Goal: Task Accomplishment & Management: Manage account settings

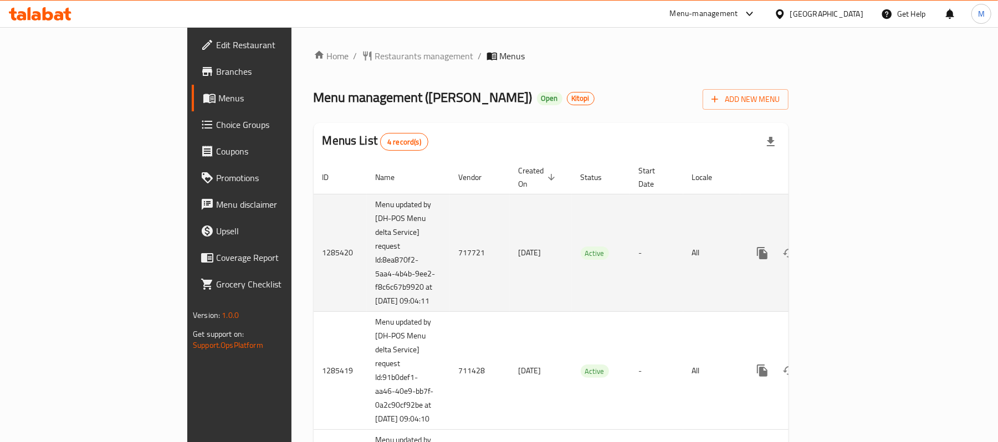
click at [847, 248] on icon "enhanced table" at bounding box center [842, 253] width 10 height 10
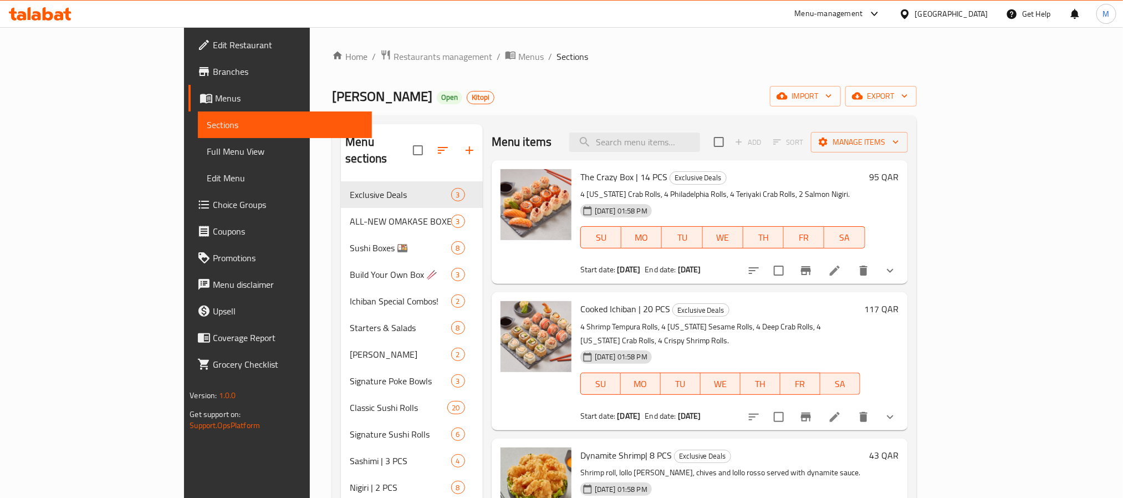
click at [213, 38] on span "Edit Restaurant" at bounding box center [288, 44] width 150 height 13
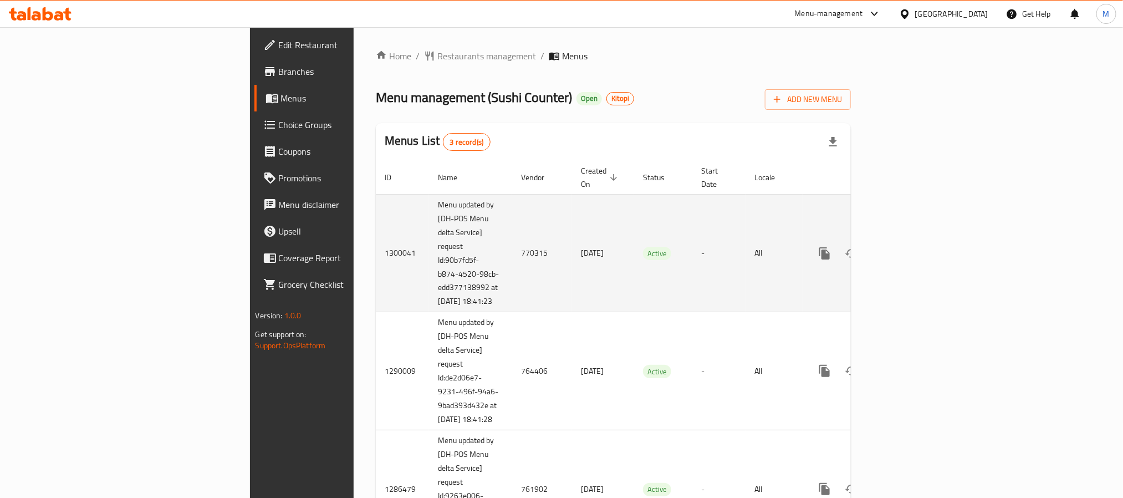
click at [909, 248] on icon "enhanced table" at bounding box center [904, 253] width 10 height 10
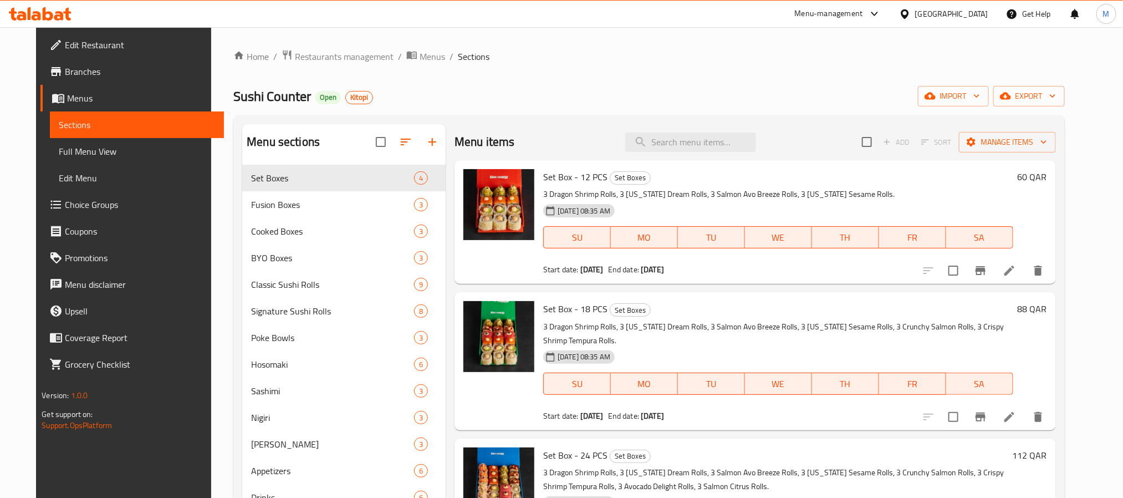
click at [65, 38] on span "Edit Restaurant" at bounding box center [140, 44] width 150 height 13
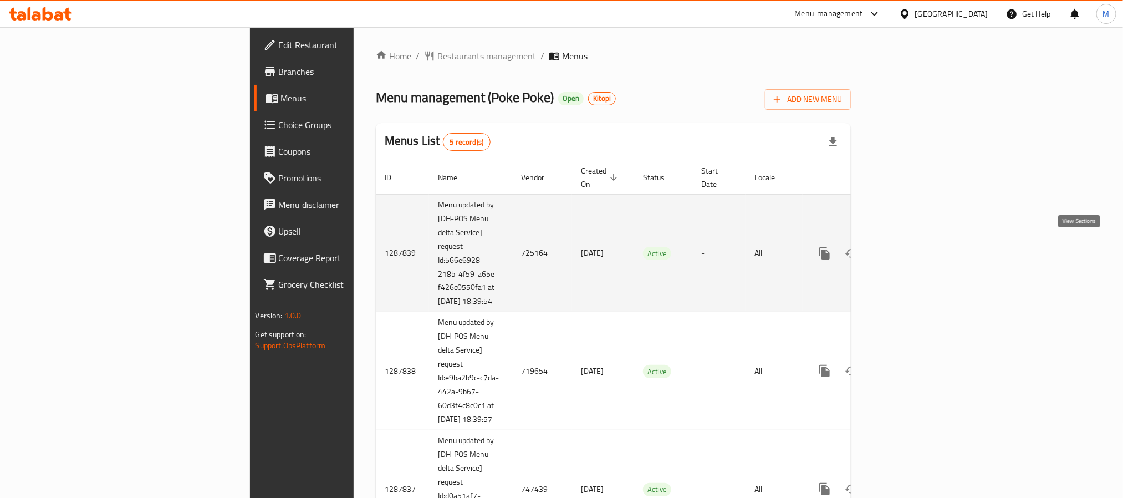
click at [911, 247] on icon "enhanced table" at bounding box center [904, 253] width 13 height 13
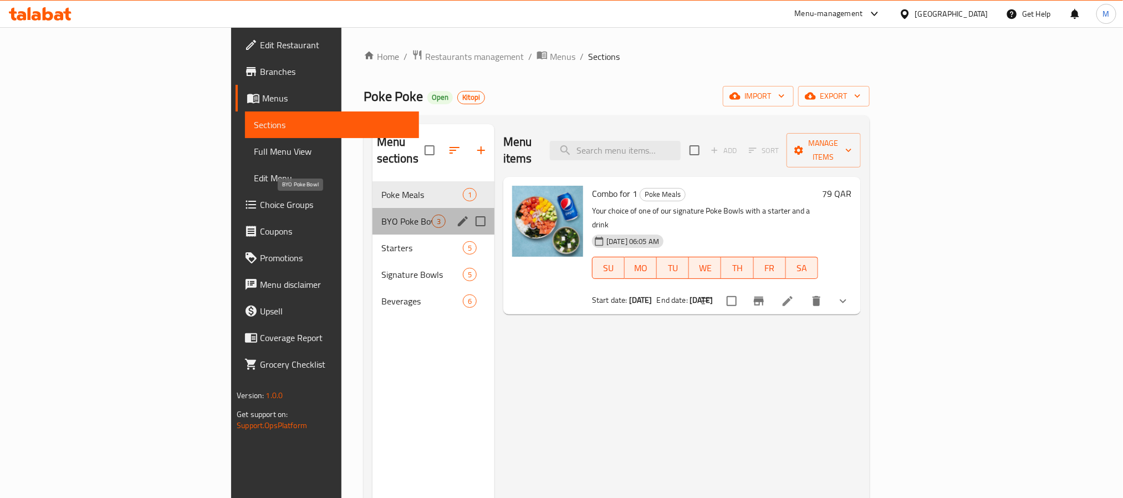
click at [381, 214] on span "BYO Poke Bowl" at bounding box center [406, 220] width 50 height 13
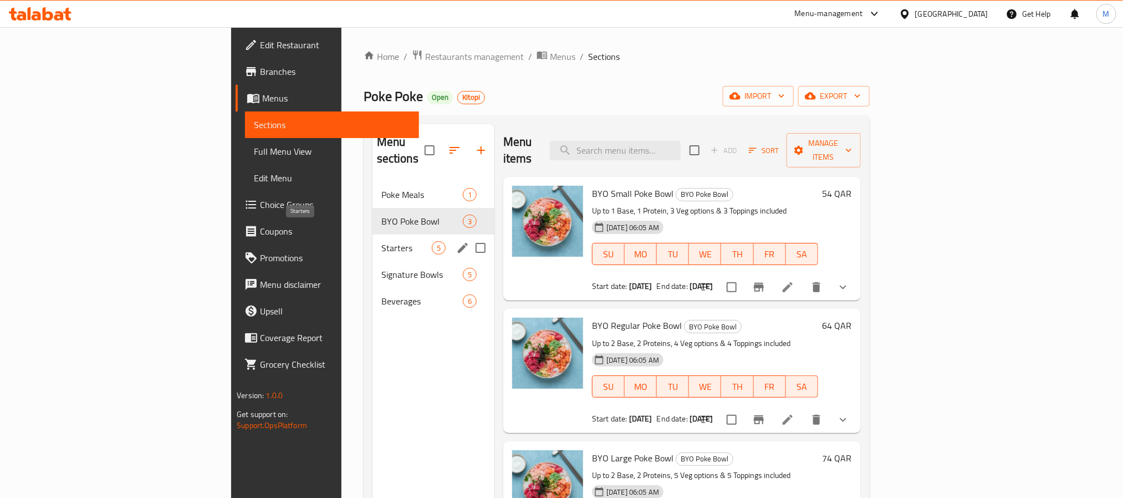
click at [381, 241] on span "Starters" at bounding box center [406, 247] width 50 height 13
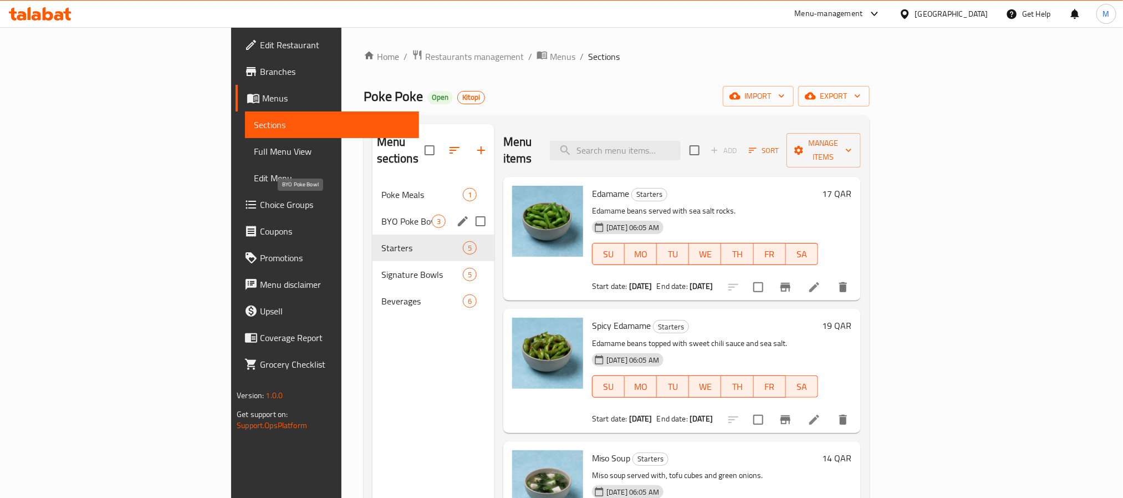
click at [381, 214] on span "BYO Poke Bowl" at bounding box center [406, 220] width 50 height 13
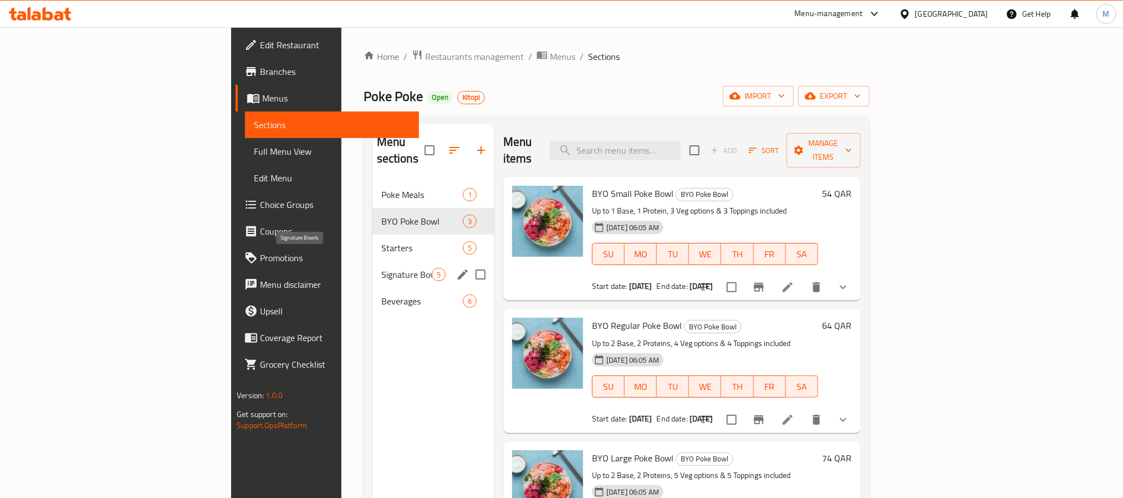
click at [381, 268] on span "Signature Bowls" at bounding box center [406, 274] width 50 height 13
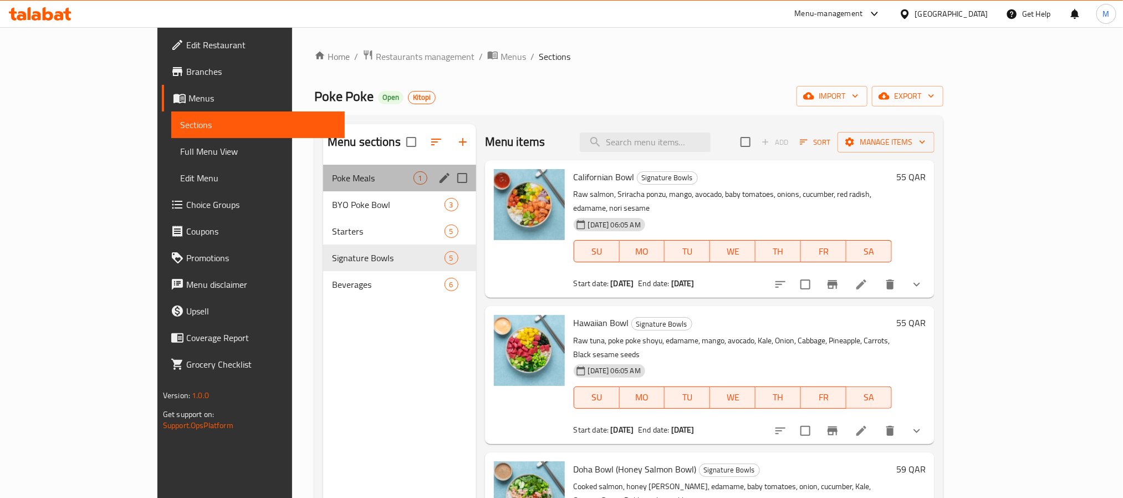
click at [323, 188] on div "Poke Meals 1" at bounding box center [399, 178] width 153 height 27
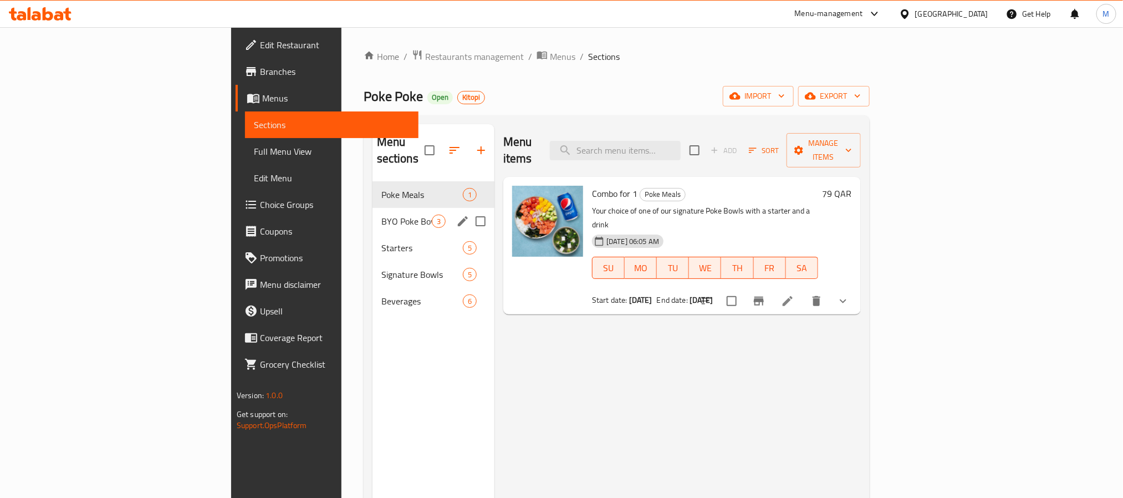
click at [381, 214] on span "BYO Poke Bowl" at bounding box center [406, 220] width 50 height 13
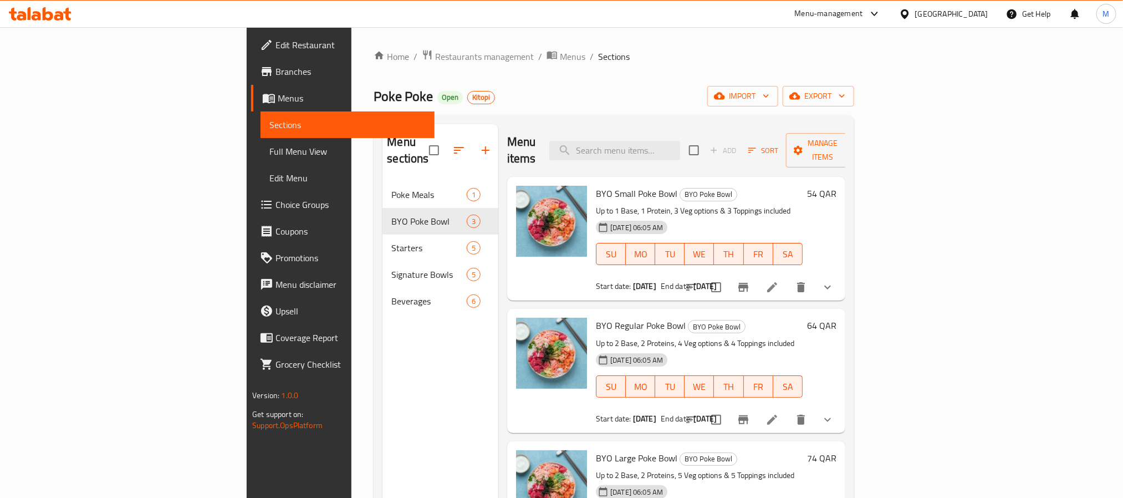
click at [596, 185] on span "BYO Small Poke Bowl" at bounding box center [636, 193] width 81 height 17
copy span "Poke"
click at [680, 141] on input "search" at bounding box center [614, 150] width 131 height 19
paste input "Poke"
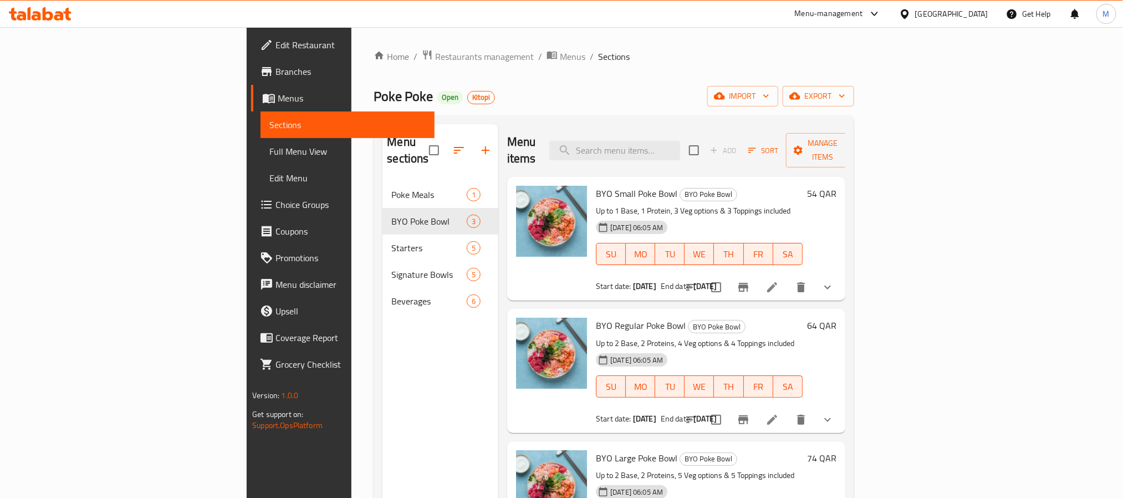
type input "Poke"
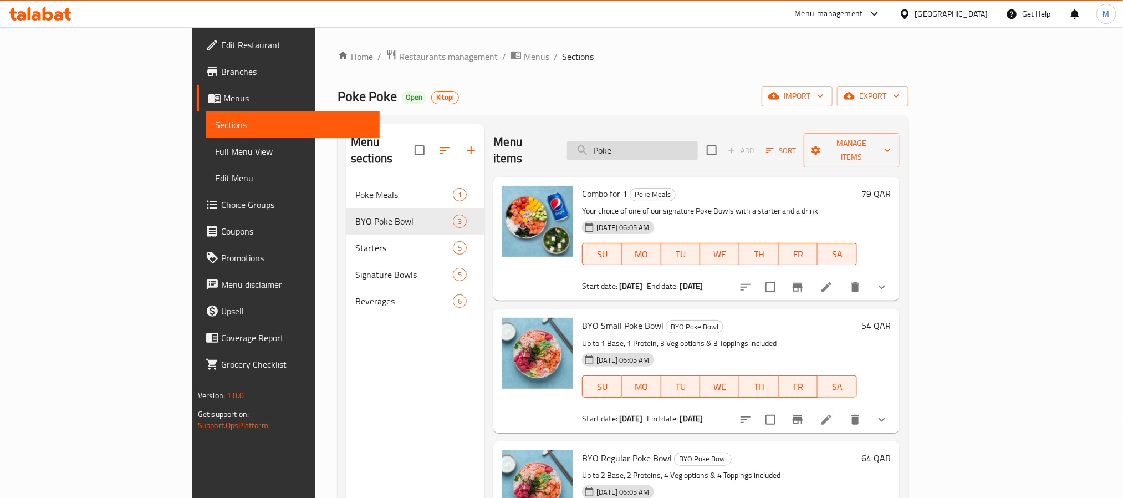
click at [688, 146] on input "Poke" at bounding box center [632, 150] width 131 height 19
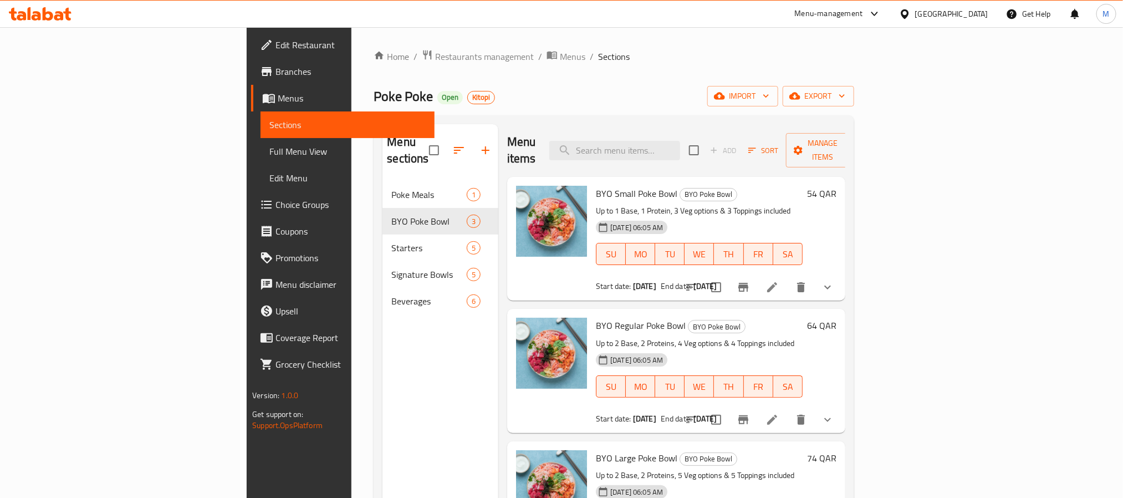
click at [596, 185] on span "BYO Small Poke Bowl" at bounding box center [636, 193] width 81 height 17
copy span "Poke"
click at [612, 154] on div "Menu items Add Sort Manage items" at bounding box center [676, 150] width 338 height 53
click at [275, 43] on span "Edit Restaurant" at bounding box center [350, 44] width 150 height 13
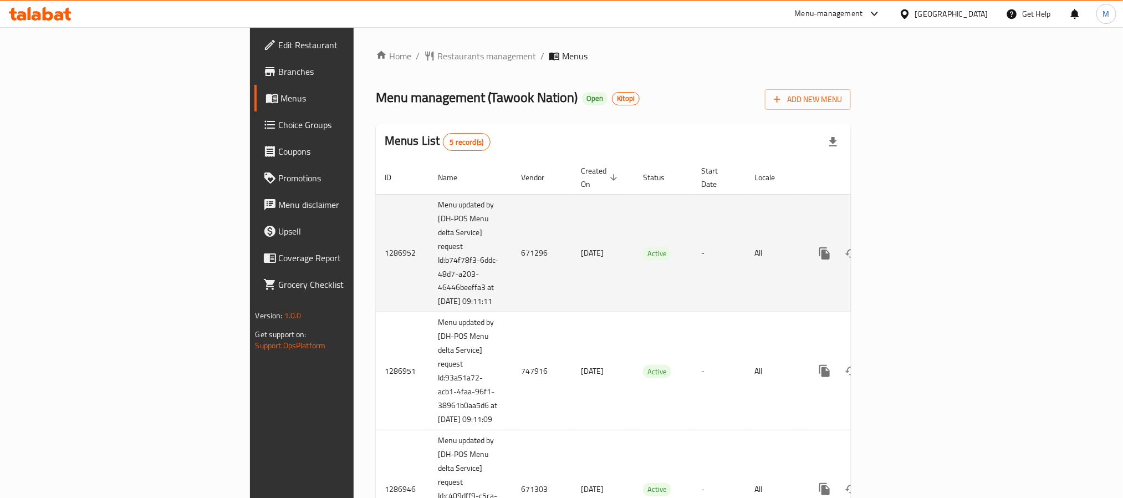
click at [911, 249] on icon "enhanced table" at bounding box center [904, 253] width 13 height 13
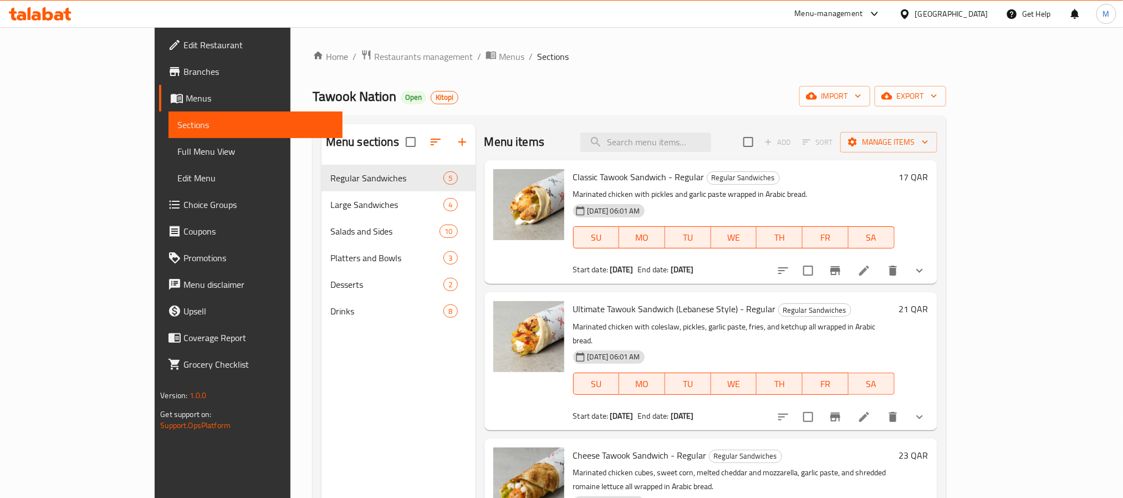
click at [183, 42] on span "Edit Restaurant" at bounding box center [258, 44] width 150 height 13
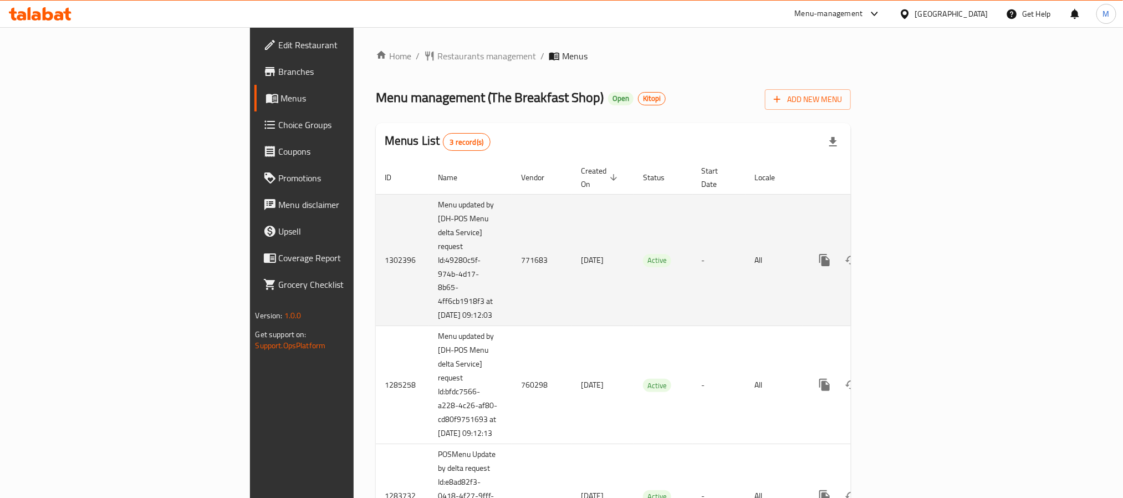
click at [909, 255] on icon "enhanced table" at bounding box center [904, 260] width 10 height 10
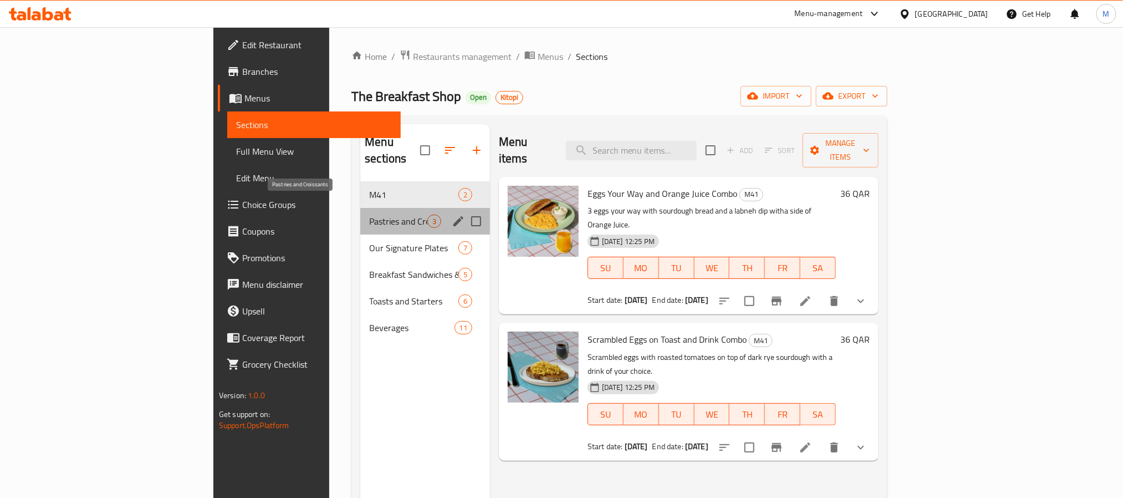
click at [369, 214] on span "Pastries and Croissants" at bounding box center [398, 220] width 58 height 13
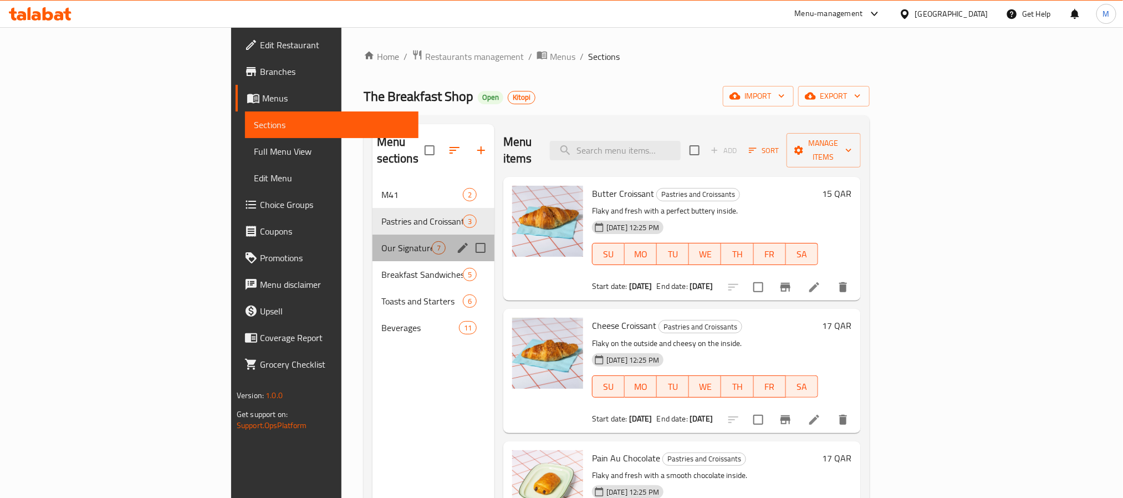
click at [372, 234] on div "Our Signature Plates 7" at bounding box center [433, 247] width 122 height 27
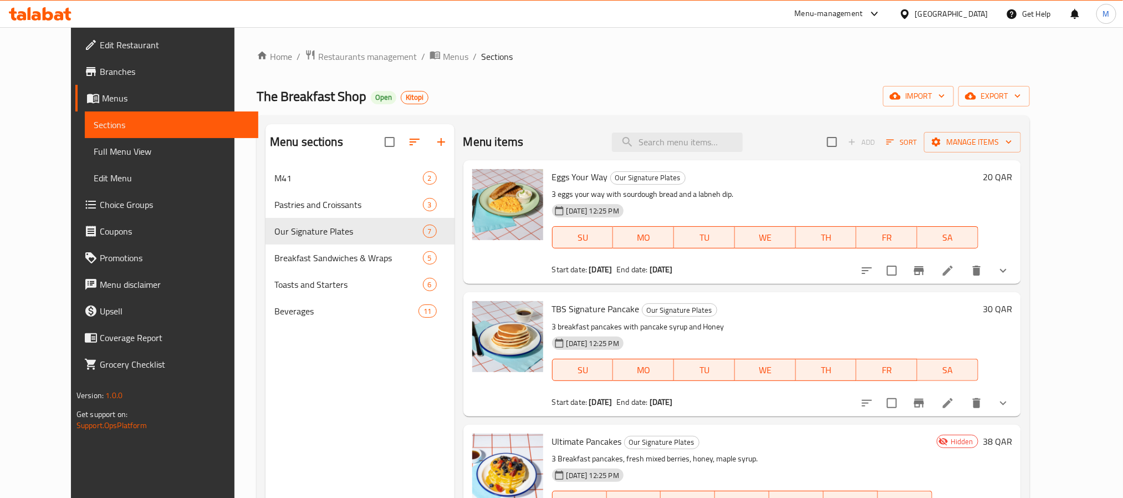
click at [100, 38] on span "Edit Restaurant" at bounding box center [175, 44] width 150 height 13
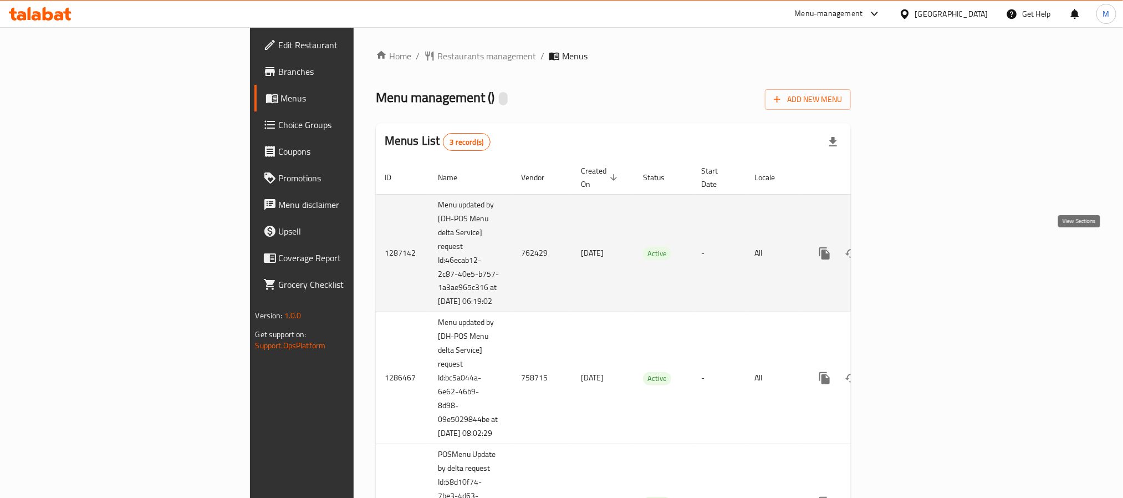
click at [911, 247] on icon "enhanced table" at bounding box center [904, 253] width 13 height 13
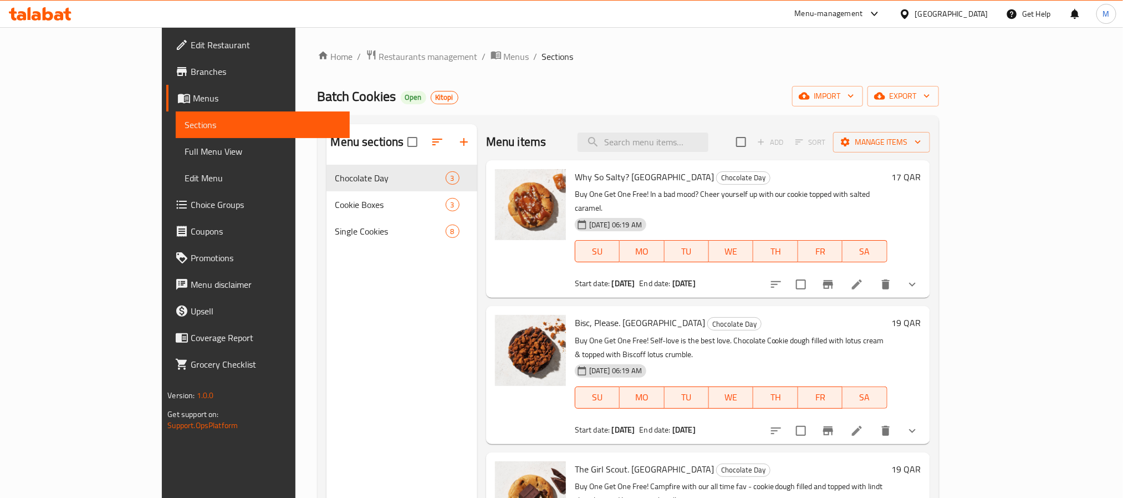
click at [601, 107] on div "Home / Restaurants management / Menus / Sections Batch Cookies Open Kitopi impo…" at bounding box center [628, 339] width 621 height 581
click at [191, 42] on span "Edit Restaurant" at bounding box center [266, 44] width 150 height 13
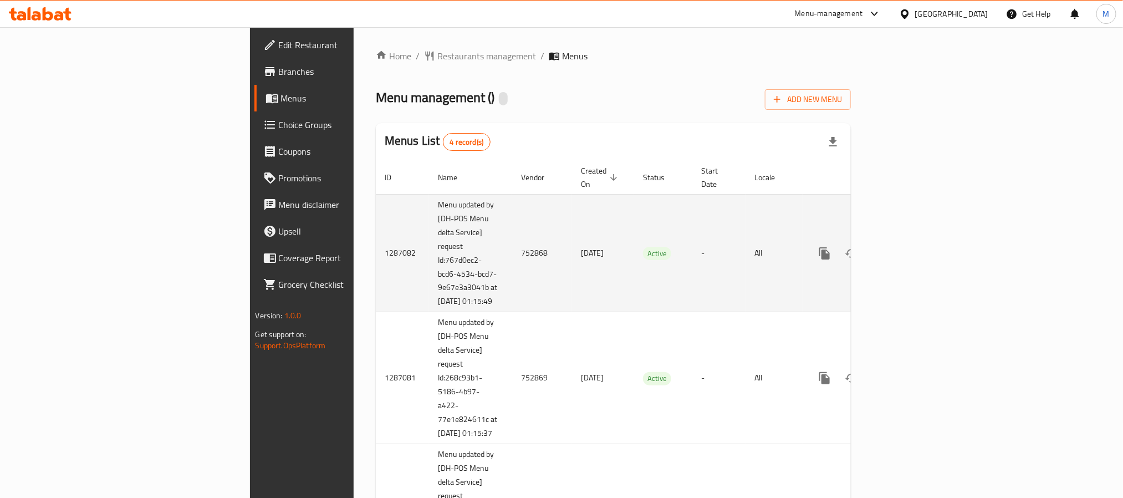
click at [911, 247] on icon "enhanced table" at bounding box center [904, 253] width 13 height 13
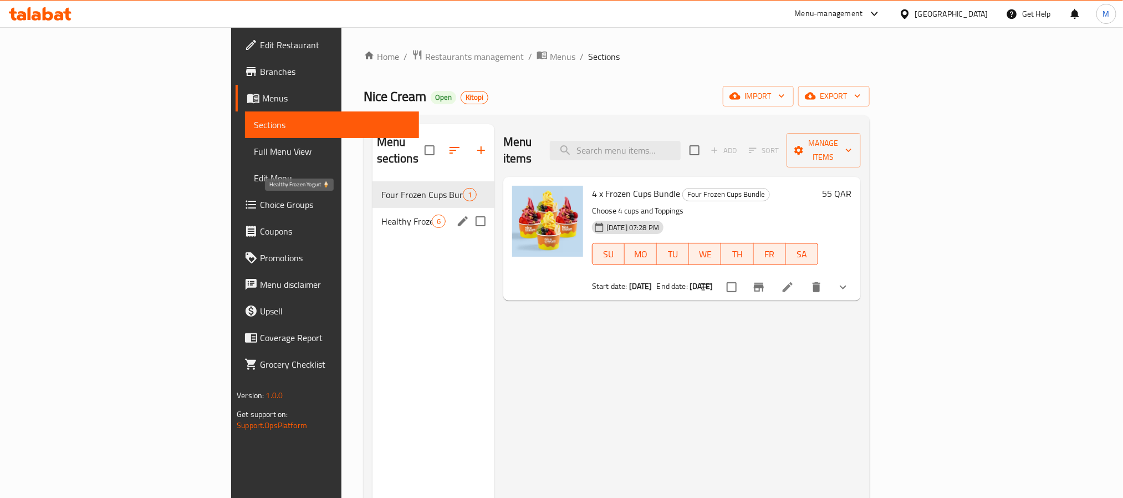
click at [381, 214] on span "Healthy Frozen Yogurt 🍦" at bounding box center [406, 220] width 50 height 13
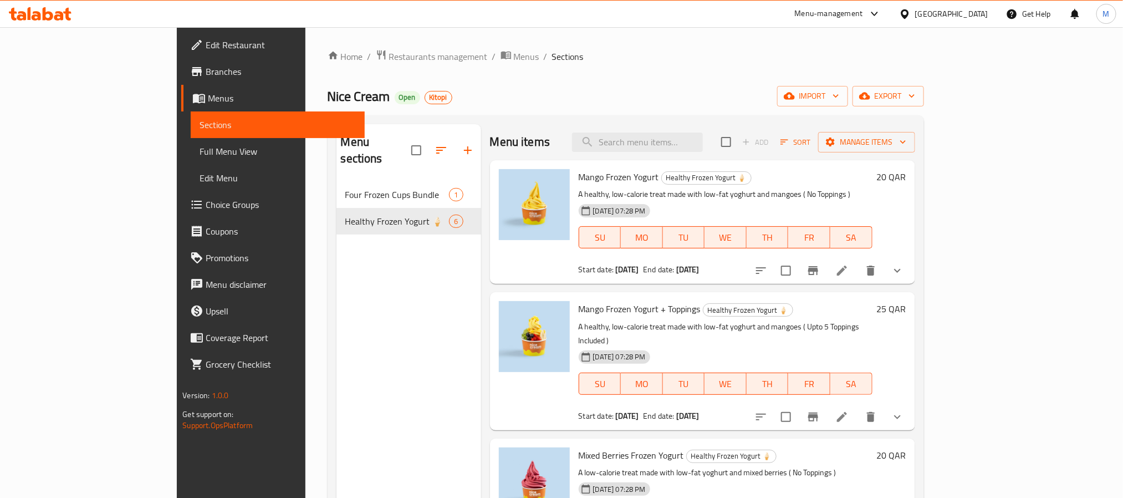
click at [574, 124] on div "Menu items Add Sort Manage items" at bounding box center [702, 142] width 425 height 36
click at [206, 43] on span "Edit Restaurant" at bounding box center [281, 44] width 150 height 13
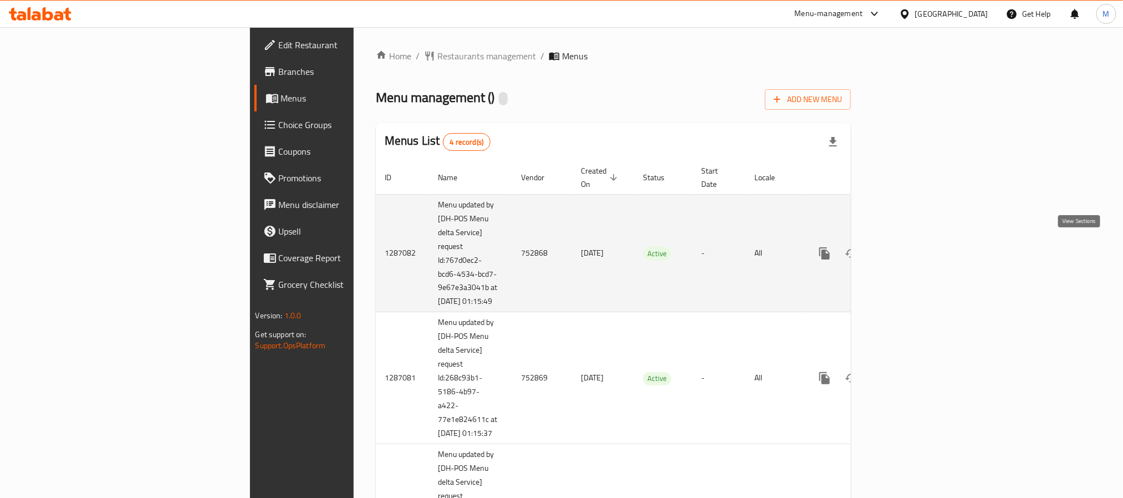
click at [911, 247] on icon "enhanced table" at bounding box center [904, 253] width 13 height 13
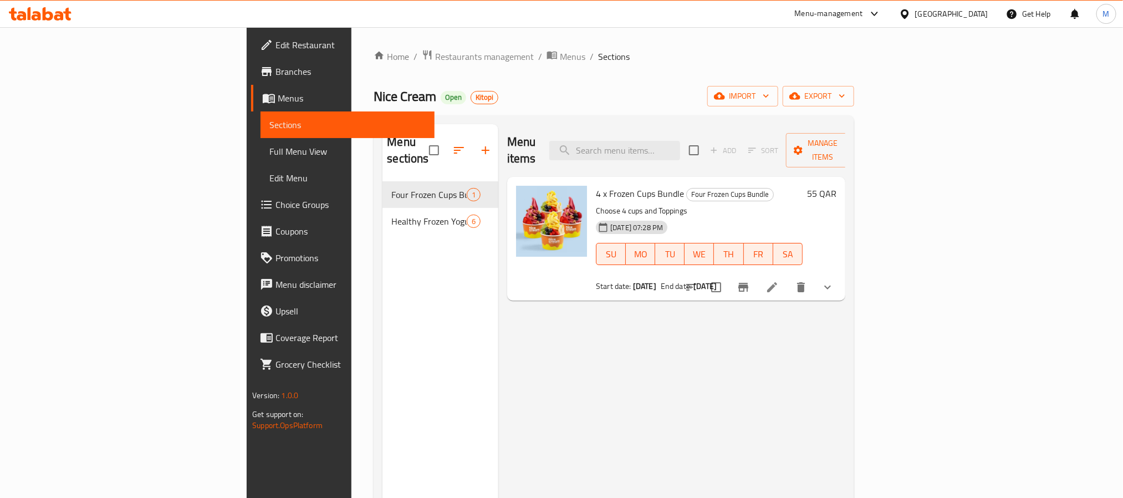
click at [841, 274] on button "show more" at bounding box center [827, 287] width 27 height 27
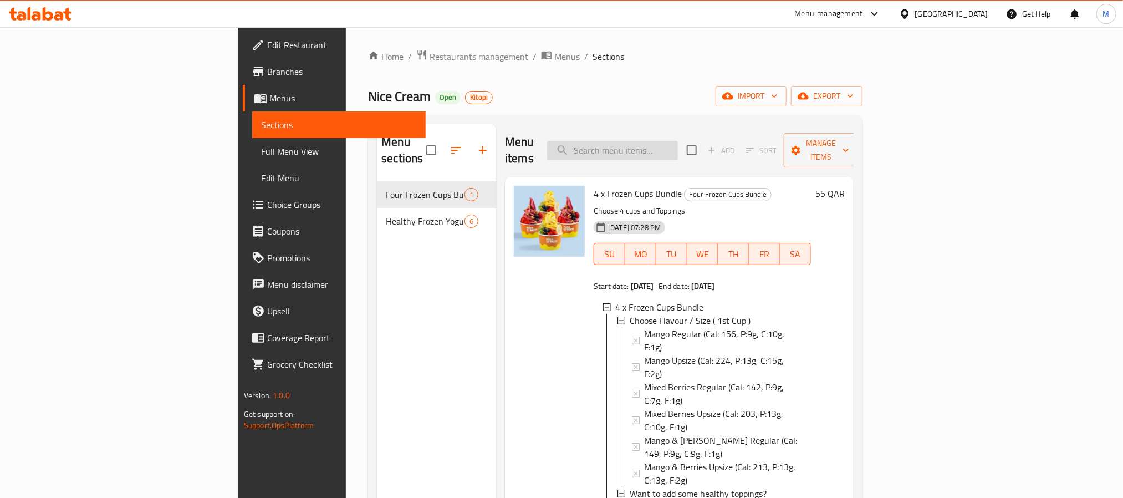
click at [678, 144] on input "search" at bounding box center [612, 150] width 131 height 19
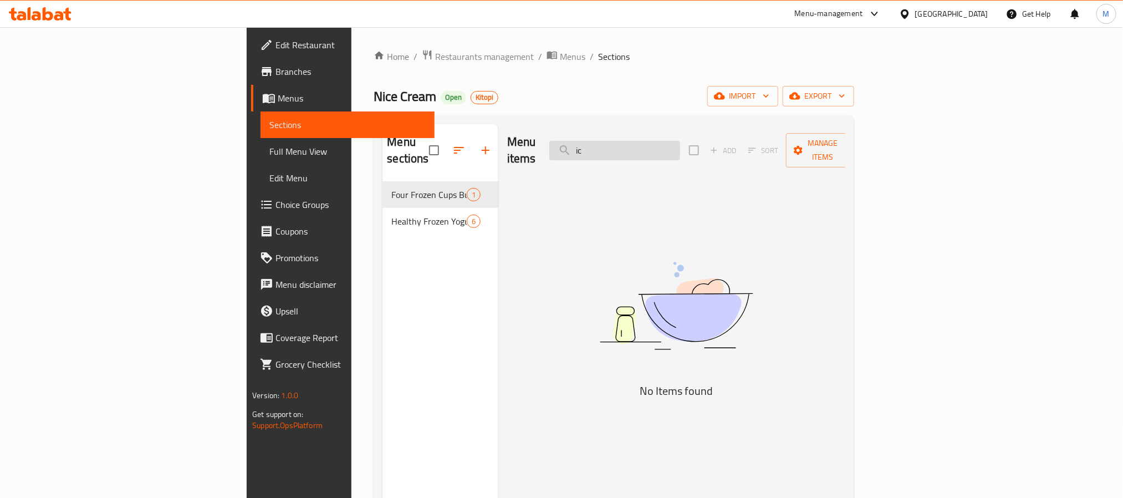
type input "i"
type input "cream"
click at [680, 144] on input "cream" at bounding box center [614, 150] width 131 height 19
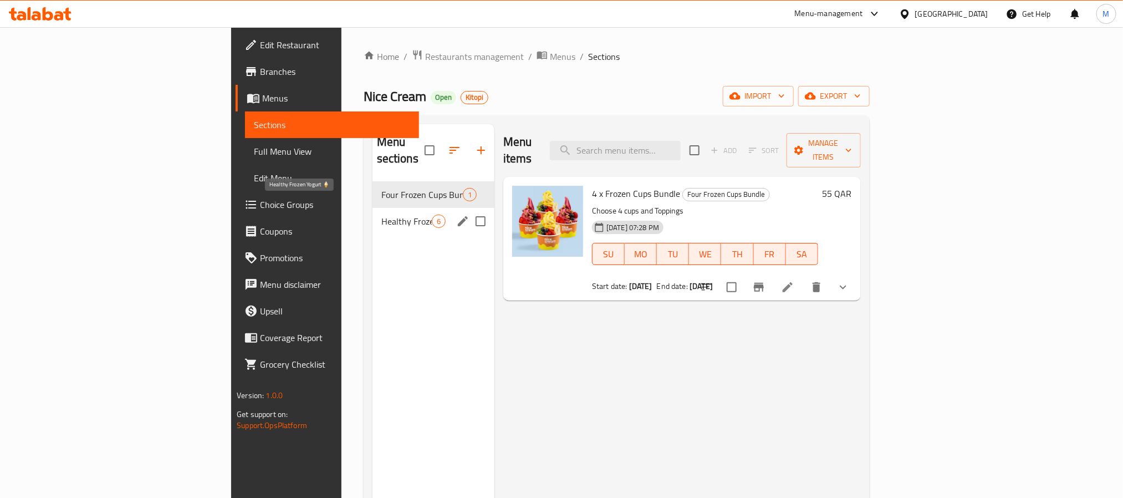
click at [381, 214] on span "Healthy Frozen Yogurt 🍦" at bounding box center [406, 220] width 50 height 13
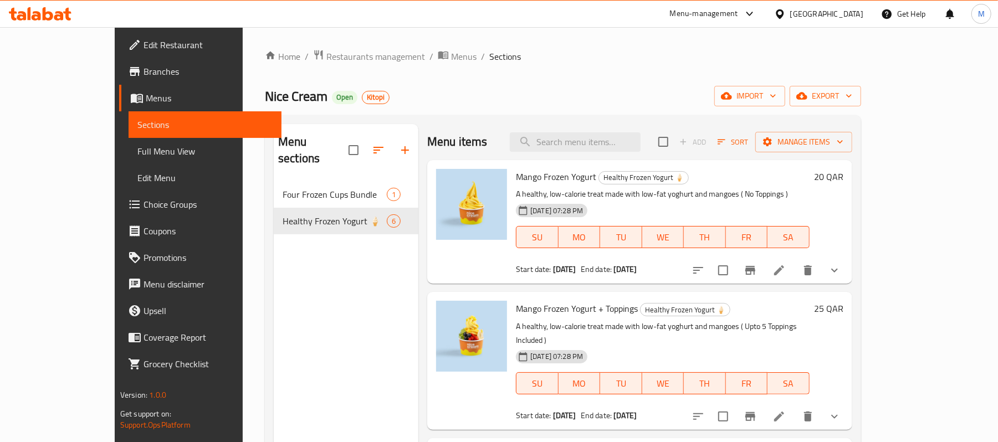
click at [137, 147] on span "Full Menu View" at bounding box center [204, 151] width 135 height 13
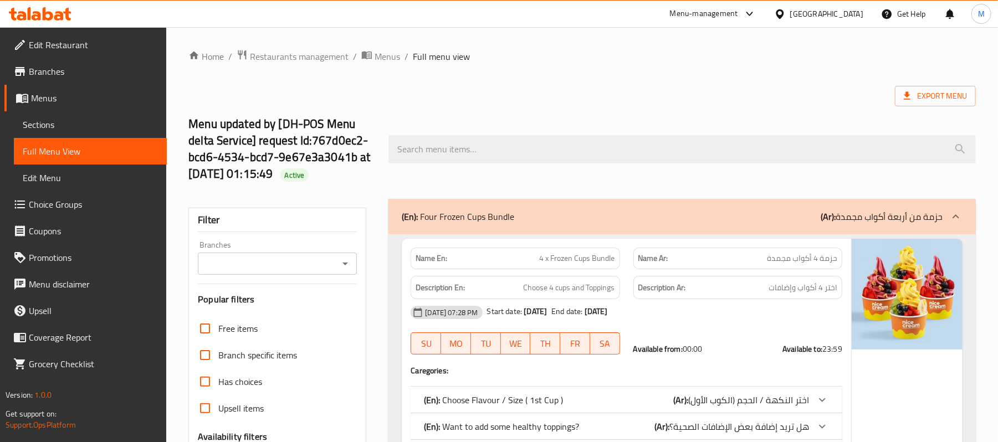
click at [249, 269] on input "Branches" at bounding box center [268, 264] width 134 height 16
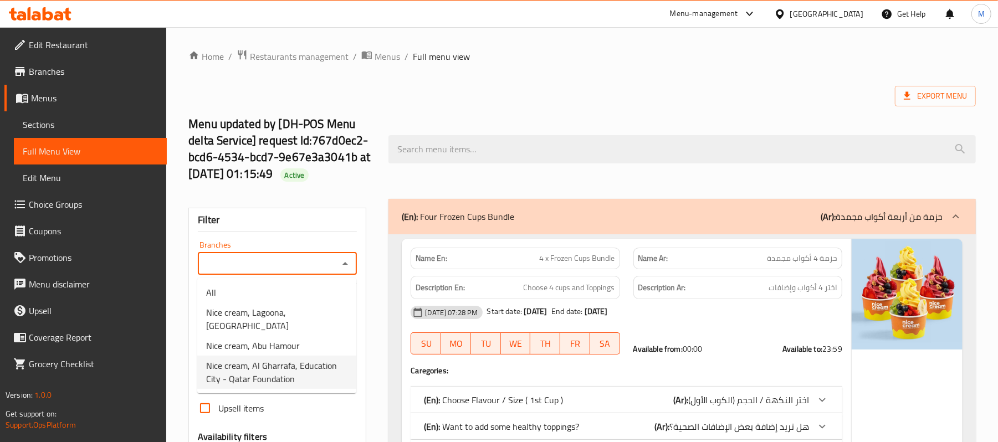
click at [250, 379] on span "Nice cream, Al Gharrafa, Education City - Qatar Foundation" at bounding box center [276, 372] width 141 height 27
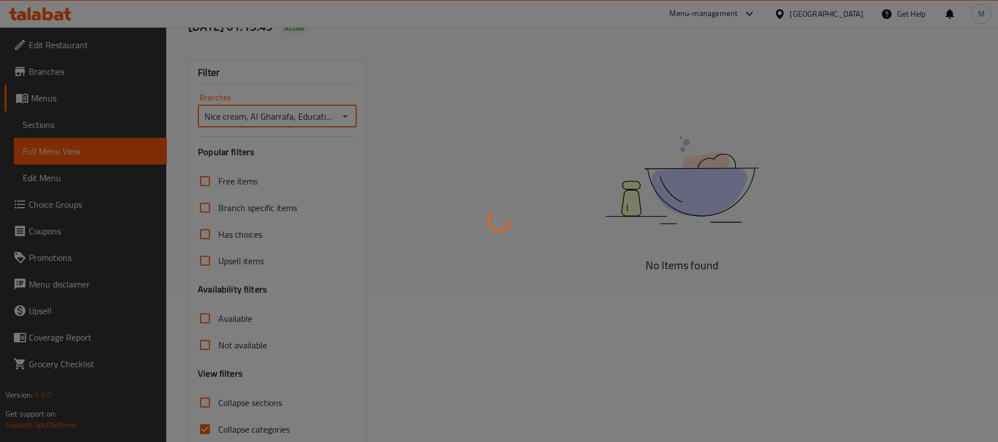
scroll to position [198, 0]
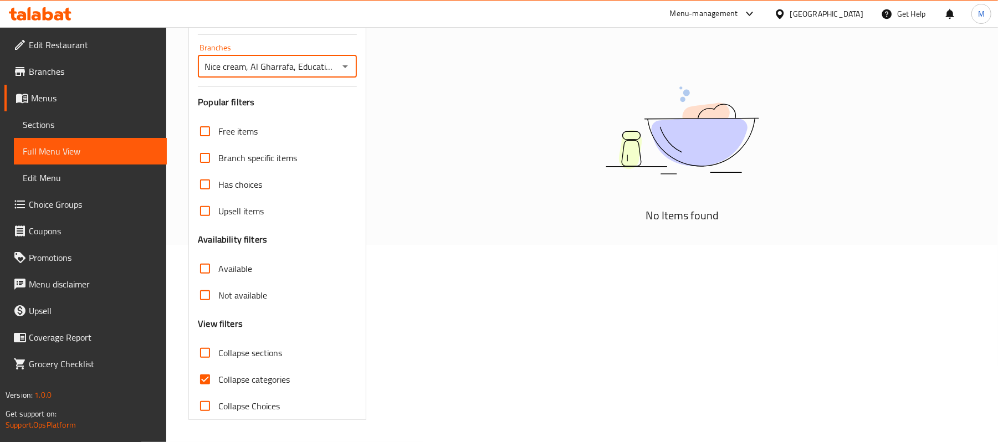
click at [280, 64] on input "Nice cream, Al Gharrafa, Education City - Qatar Foundation" at bounding box center [268, 67] width 134 height 16
click at [349, 59] on div at bounding box center [345, 67] width 14 height 16
click at [345, 65] on icon "Open" at bounding box center [345, 66] width 13 height 13
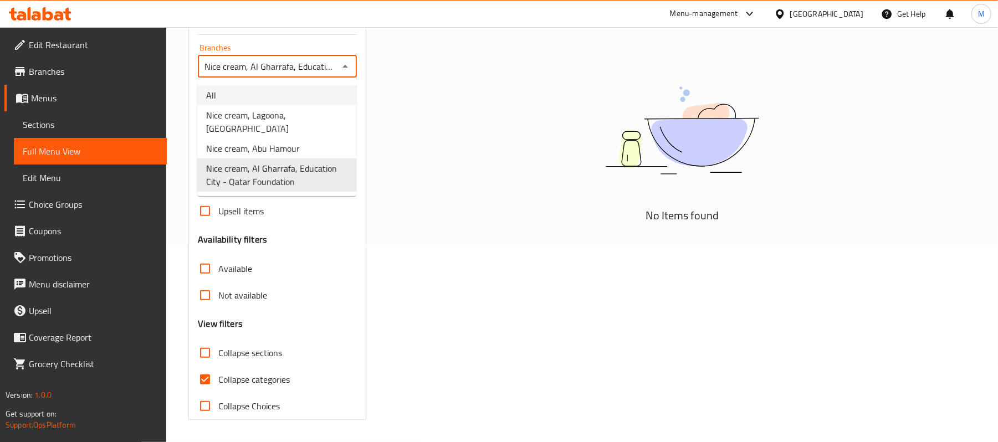
click at [268, 98] on li "All" at bounding box center [276, 95] width 159 height 20
type input "All"
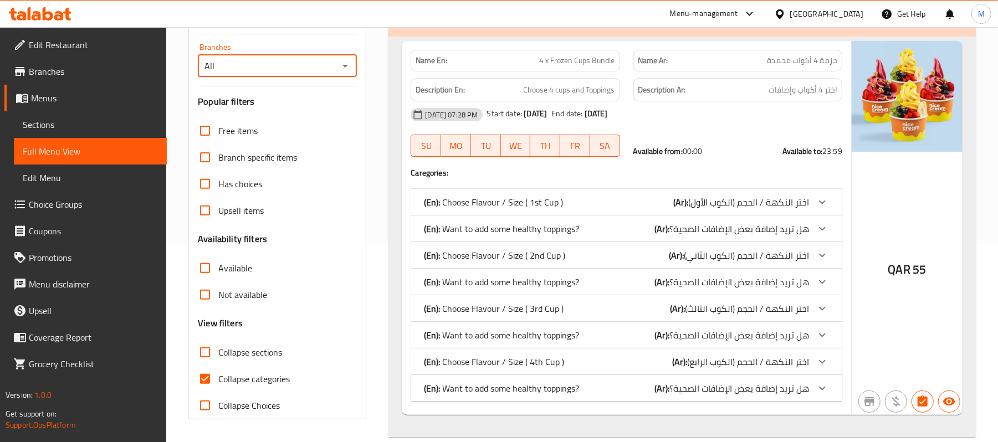
click at [206, 381] on input "Collapse categories" at bounding box center [205, 379] width 27 height 27
checkbox input "false"
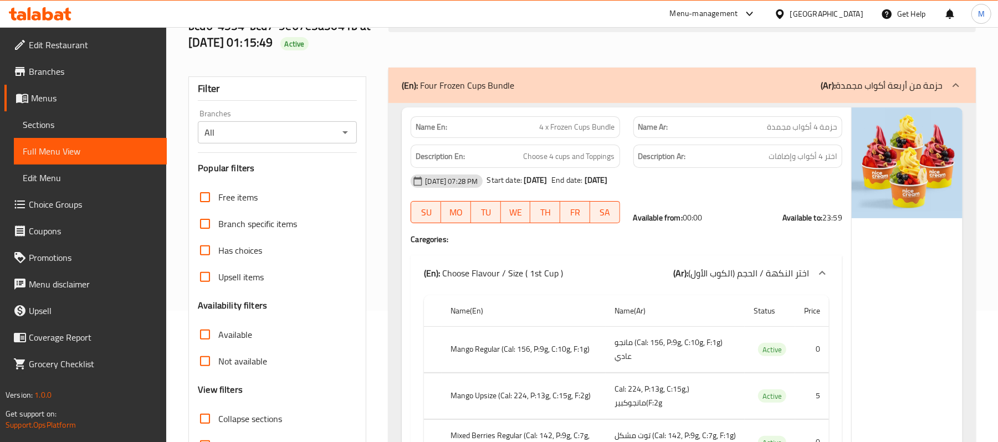
scroll to position [0, 0]
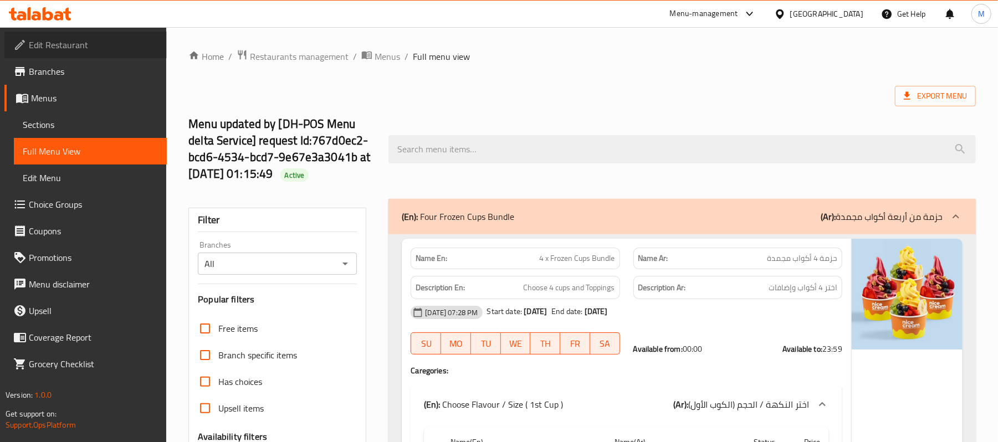
click at [89, 43] on span "Edit Restaurant" at bounding box center [93, 44] width 129 height 13
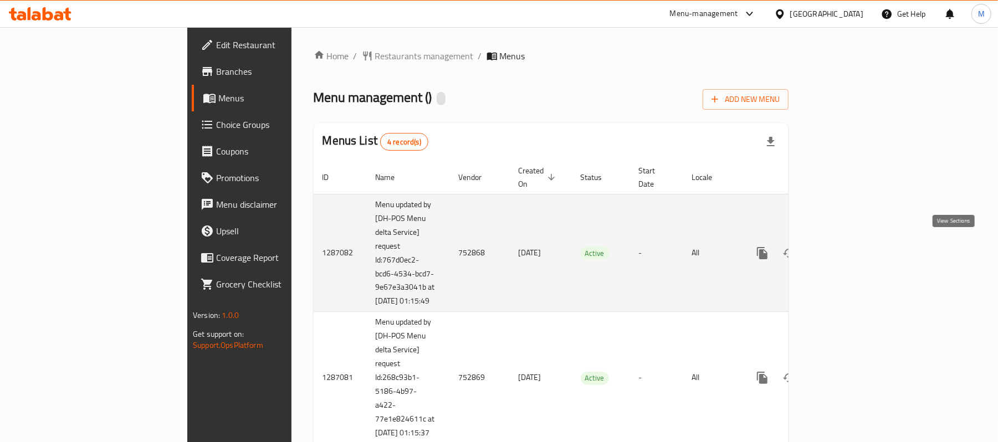
click at [849, 247] on icon "enhanced table" at bounding box center [842, 253] width 13 height 13
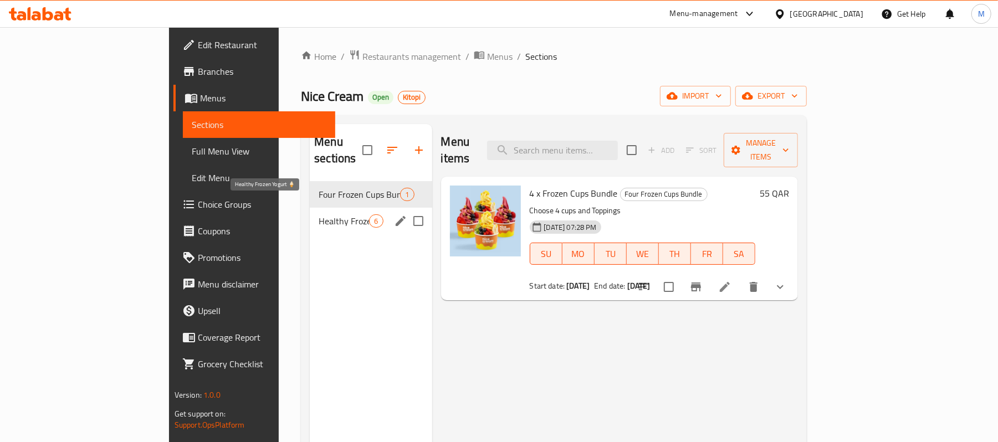
click at [319, 214] on span "Healthy Frozen Yogurt 🍦" at bounding box center [344, 220] width 50 height 13
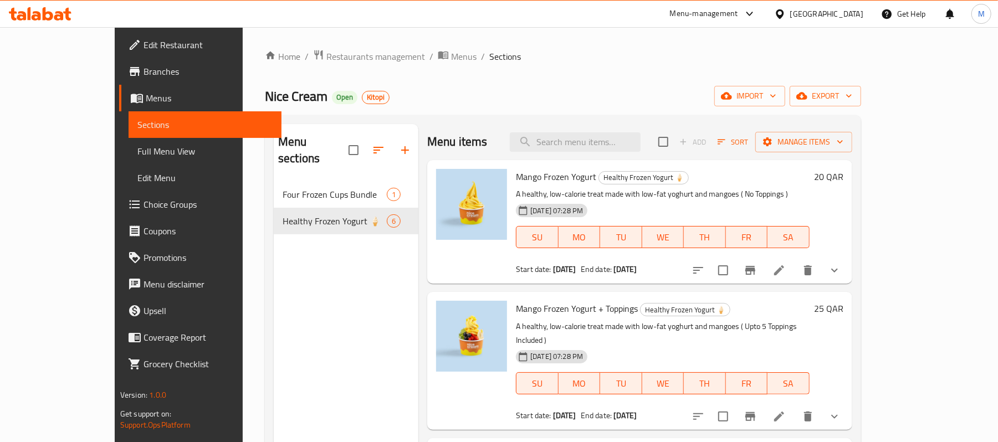
click at [524, 178] on span "Mango Frozen Yogurt" at bounding box center [556, 176] width 80 height 17
drag, startPoint x: 524, startPoint y: 178, endPoint x: 550, endPoint y: 175, distance: 26.7
click at [550, 175] on span "Mango Frozen Yogurt" at bounding box center [556, 176] width 80 height 17
copy span "Frozen Yogurt"
click at [119, 34] on link "Edit Restaurant" at bounding box center [200, 45] width 162 height 27
